Goal: Information Seeking & Learning: Learn about a topic

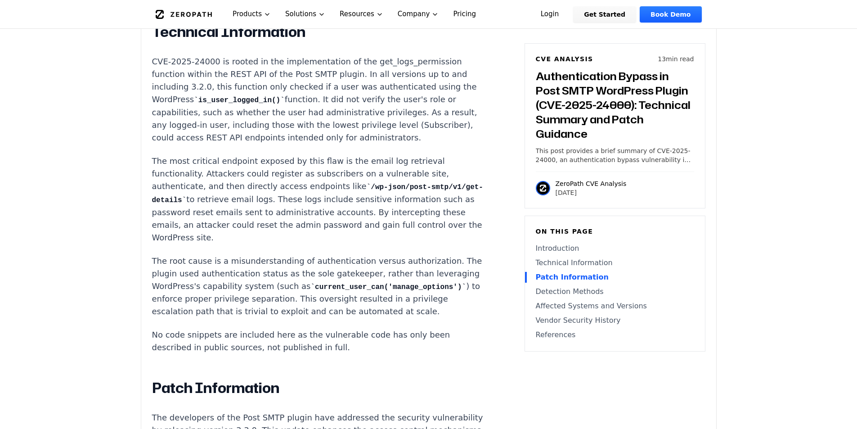
scroll to position [855, 0]
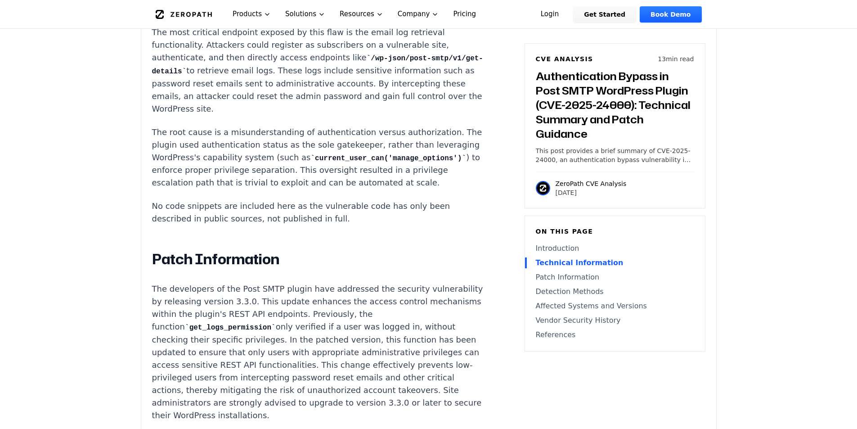
scroll to position [900, 0]
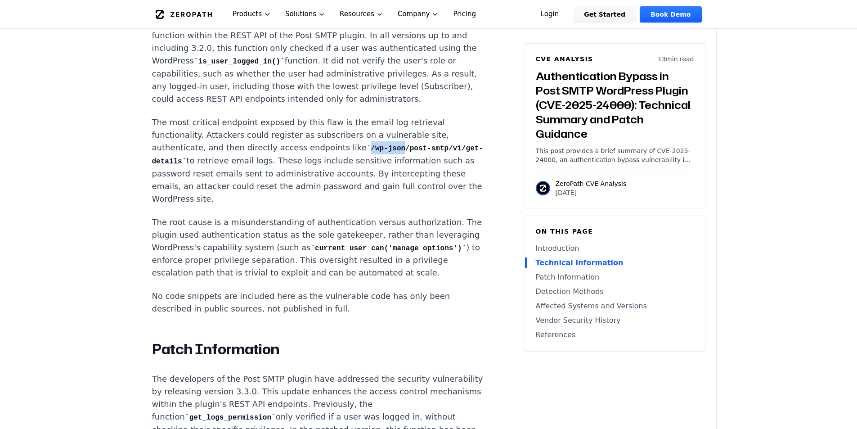
drag, startPoint x: 343, startPoint y: 139, endPoint x: 375, endPoint y: 142, distance: 32.1
click at [375, 144] on code "/wp-json/post-smtp/v1/get-details" at bounding box center [317, 154] width 331 height 21
copy code "/wp-json"
click at [204, 176] on p "The most critical endpoint exposed by this flaw is the email log retrieval func…" at bounding box center [319, 160] width 335 height 89
drag, startPoint x: 344, startPoint y: 139, endPoint x: 183, endPoint y: 153, distance: 162.1
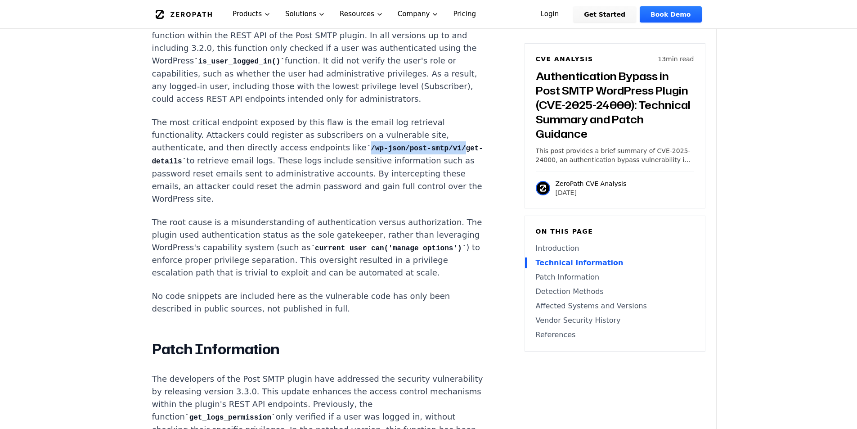
click at [183, 153] on code "/wp-json/post-smtp/v1/get-details" at bounding box center [317, 154] width 331 height 21
copy code "/wp-json/post-smtp/v1/"
